Goal: Task Accomplishment & Management: Manage account settings

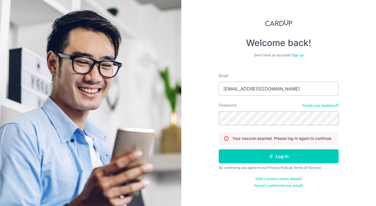
type input "phieyeclinic@gmail.com"
click at [279, 156] on button "Log in" at bounding box center [279, 156] width 120 height 14
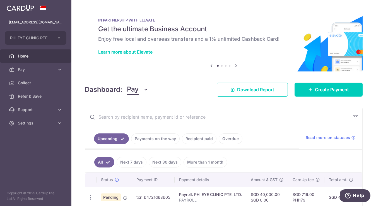
click at [192, 138] on link "Recipient paid" at bounding box center [199, 138] width 35 height 11
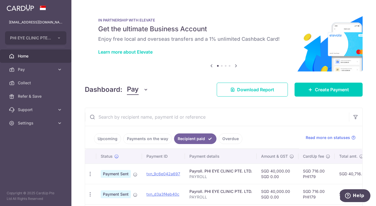
click at [158, 136] on link "Payments on the way" at bounding box center [147, 138] width 49 height 11
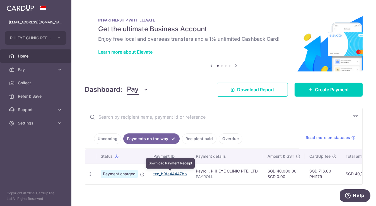
click at [165, 172] on link "txn_b9fe44447bb" at bounding box center [171, 173] width 34 height 5
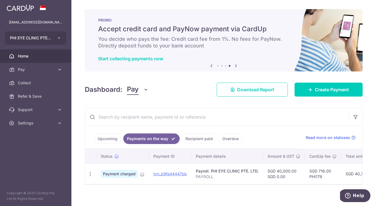
click at [59, 35] on button "PHI EYE CLINIC PTE. LTD." at bounding box center [35, 37] width 61 height 13
click at [60, 121] on icon at bounding box center [60, 123] width 6 height 6
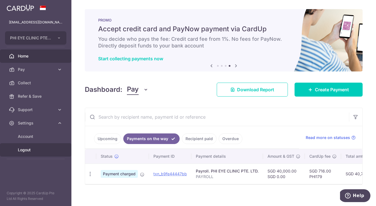
click at [37, 151] on span "Logout" at bounding box center [36, 150] width 37 height 6
